Goal: Navigation & Orientation: Find specific page/section

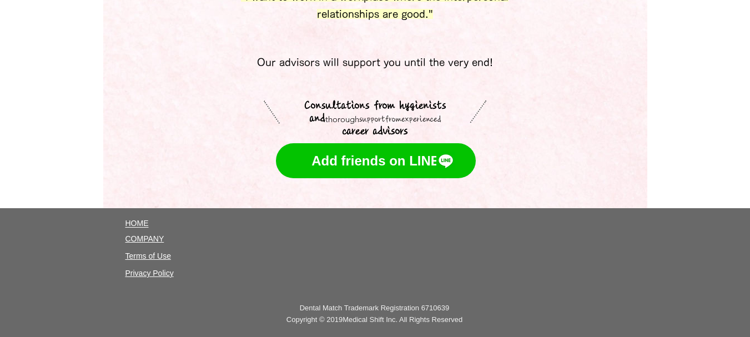
click at [150, 238] on font "COMPANY" at bounding box center [145, 238] width 39 height 9
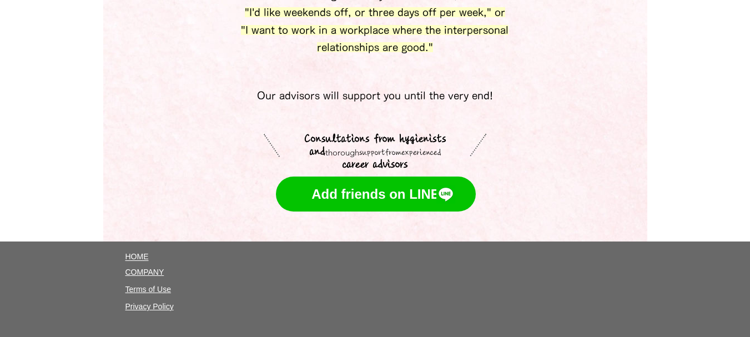
scroll to position [6542, 0]
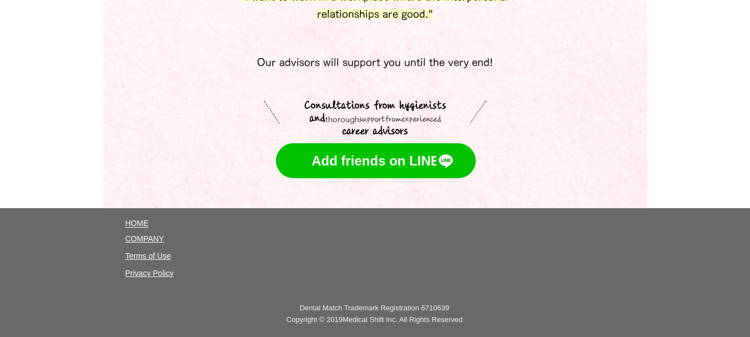
click at [136, 252] on font "Terms of Use" at bounding box center [149, 256] width 46 height 9
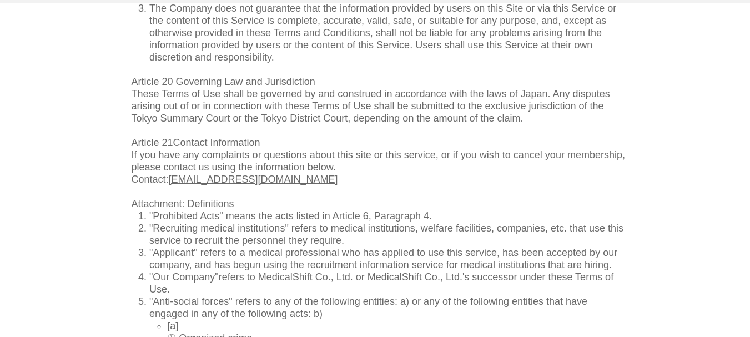
scroll to position [4943, 0]
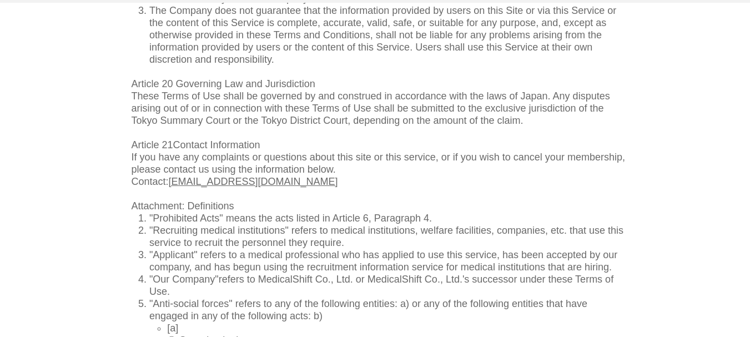
drag, startPoint x: 337, startPoint y: 169, endPoint x: 177, endPoint y: 173, distance: 160.0
click at [177, 176] on p "Contact: [EMAIL_ADDRESS][DOMAIN_NAME]" at bounding box center [379, 182] width 495 height 12
click at [474, 200] on p "Attachment: Definitions" at bounding box center [379, 206] width 495 height 12
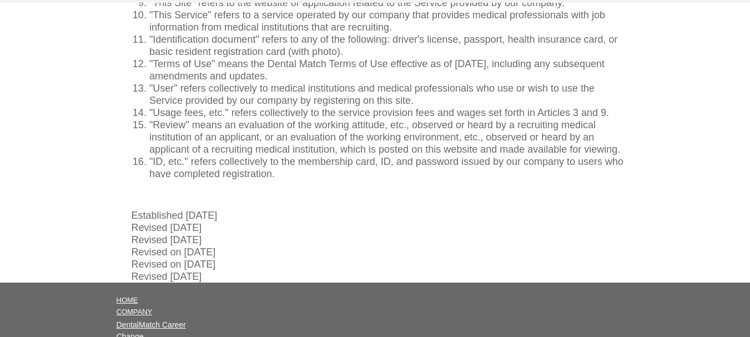
scroll to position [5682, 0]
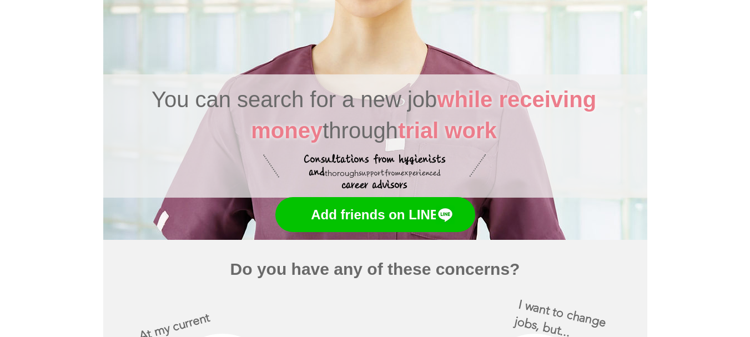
scroll to position [111, 0]
